Goal: Navigation & Orientation: Find specific page/section

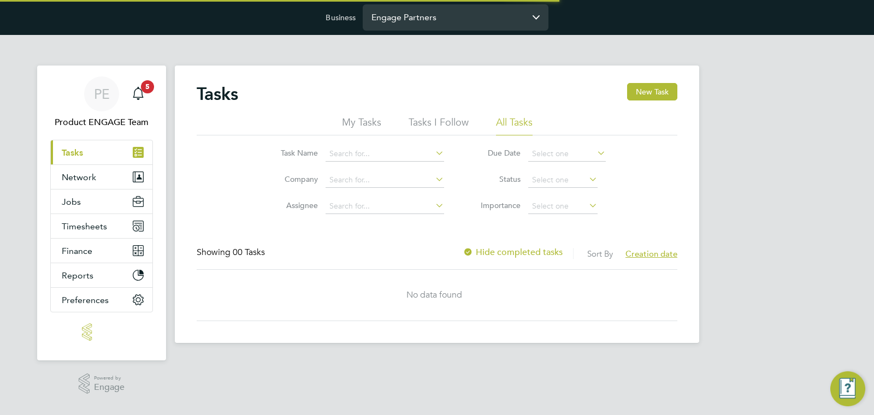
click at [410, 19] on input "Engage Partners" at bounding box center [456, 17] width 186 height 26
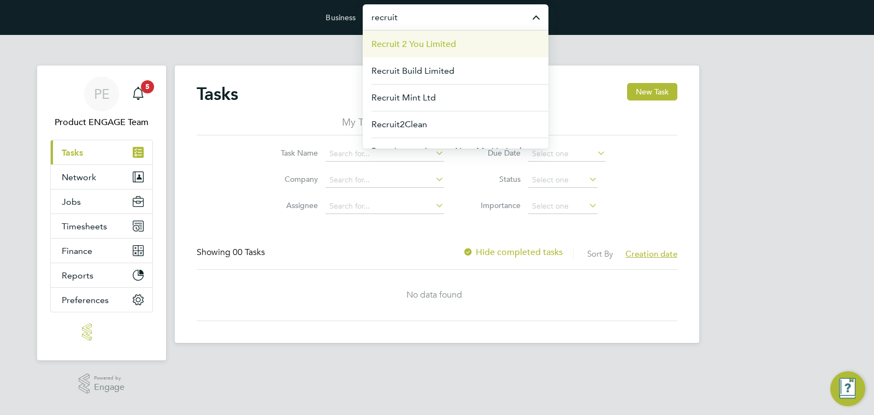
click at [434, 42] on span "Recruit 2 You Limited" at bounding box center [414, 44] width 85 height 13
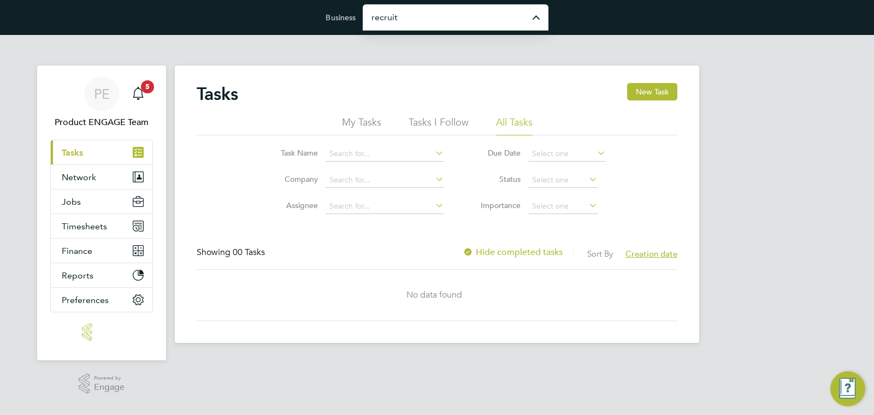
type input "Recruit 2 You Limited"
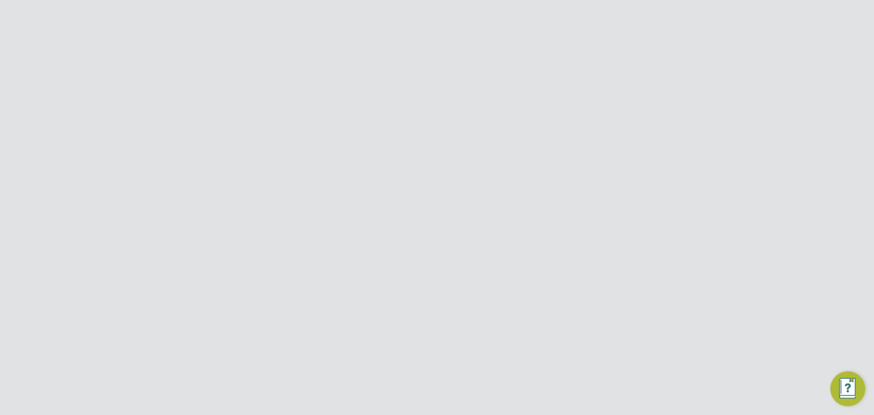
click at [97, 208] on button "Network" at bounding box center [102, 202] width 102 height 24
click at [86, 245] on link "Businesses" at bounding box center [83, 243] width 43 height 10
click at [674, 187] on icon at bounding box center [671, 188] width 14 height 14
click at [100, 226] on link "Team Members" at bounding box center [92, 228] width 61 height 10
click at [664, 186] on icon at bounding box center [671, 188] width 14 height 14
